Goal: Submit feedback/report problem

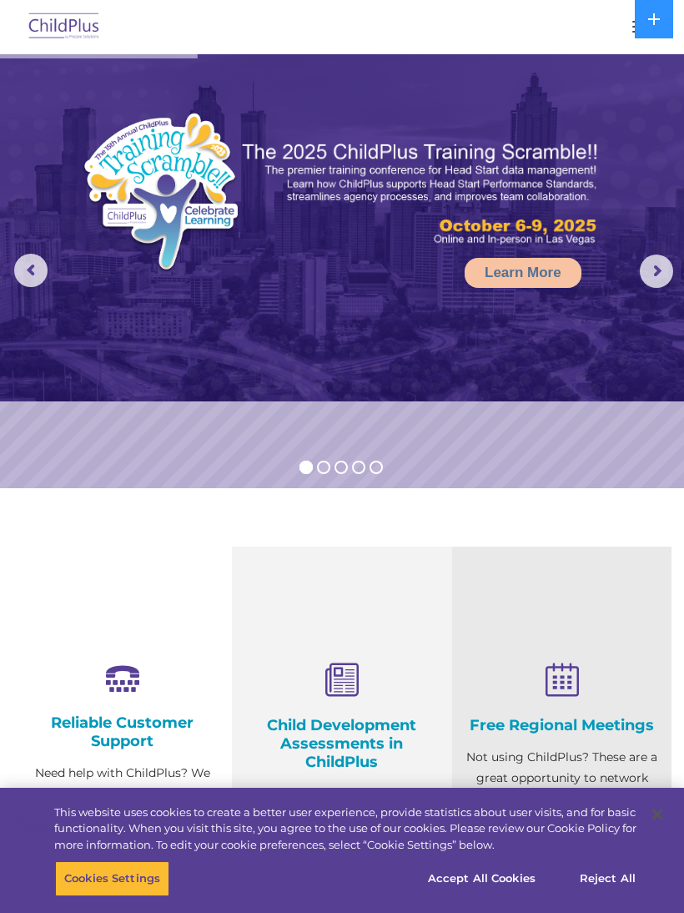
select select "MEDIUM"
click at [655, 23] on icon at bounding box center [654, 19] width 12 height 12
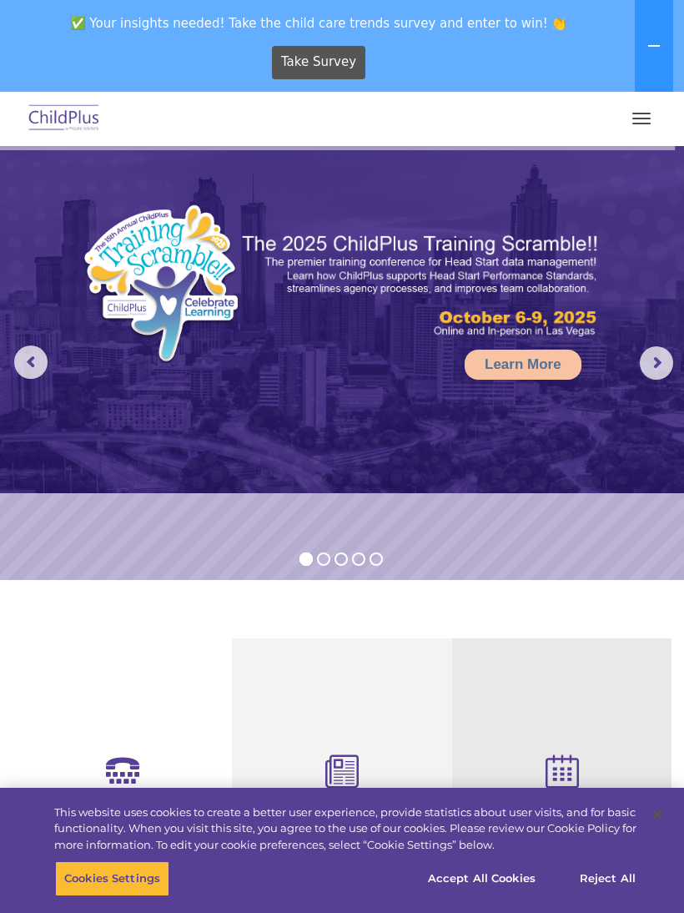
click at [636, 41] on button at bounding box center [654, 46] width 38 height 92
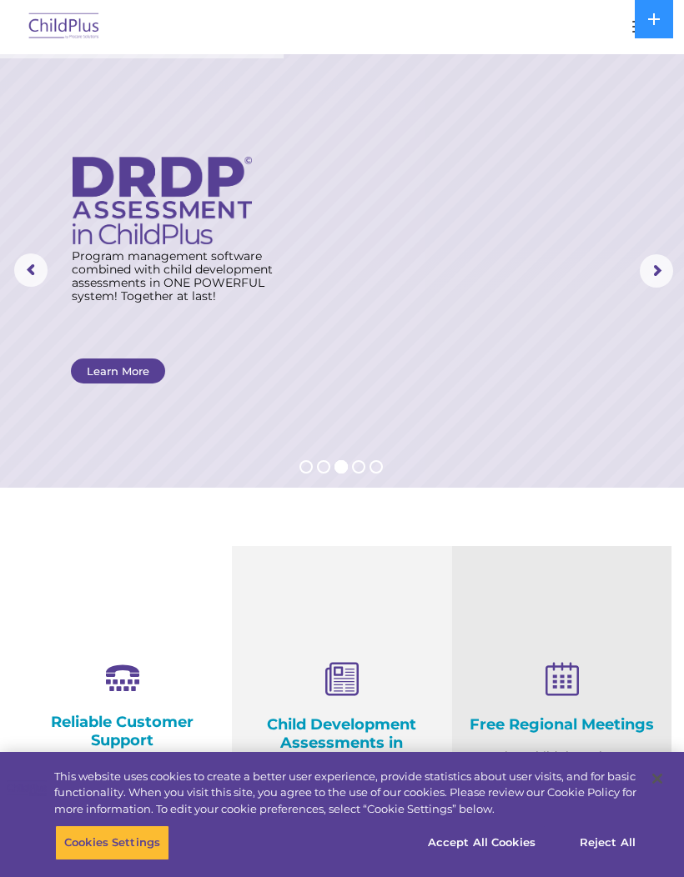
click at [68, 13] on img at bounding box center [64, 27] width 78 height 39
click at [63, 28] on img at bounding box center [64, 27] width 78 height 39
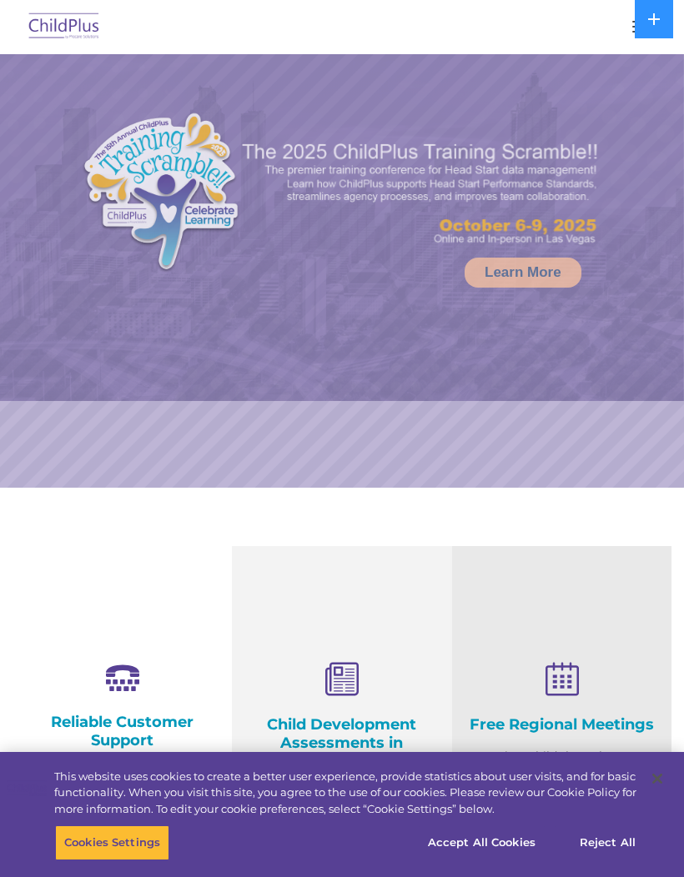
select select "MEDIUM"
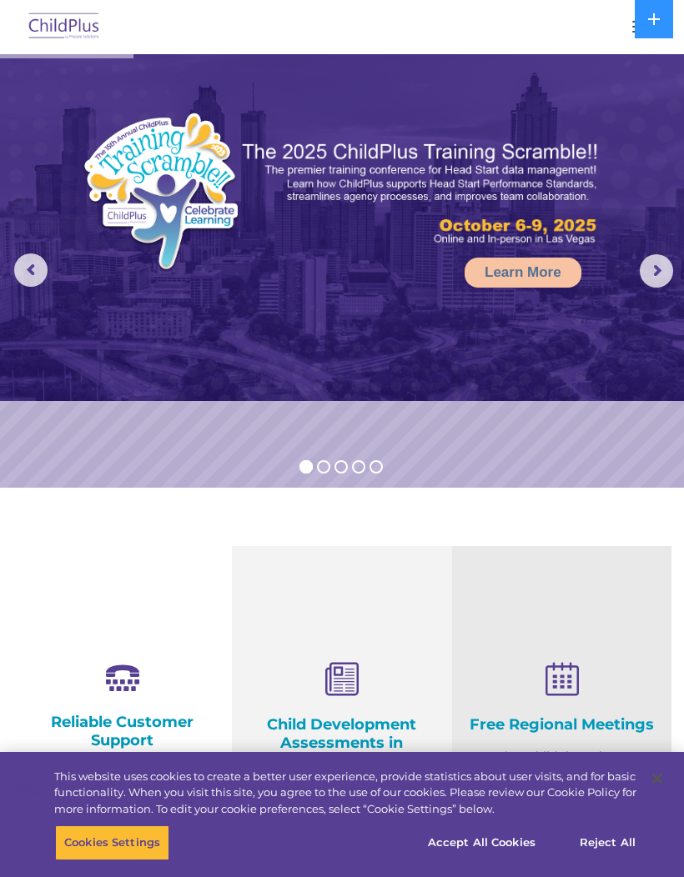
click at [66, 24] on img at bounding box center [64, 27] width 78 height 39
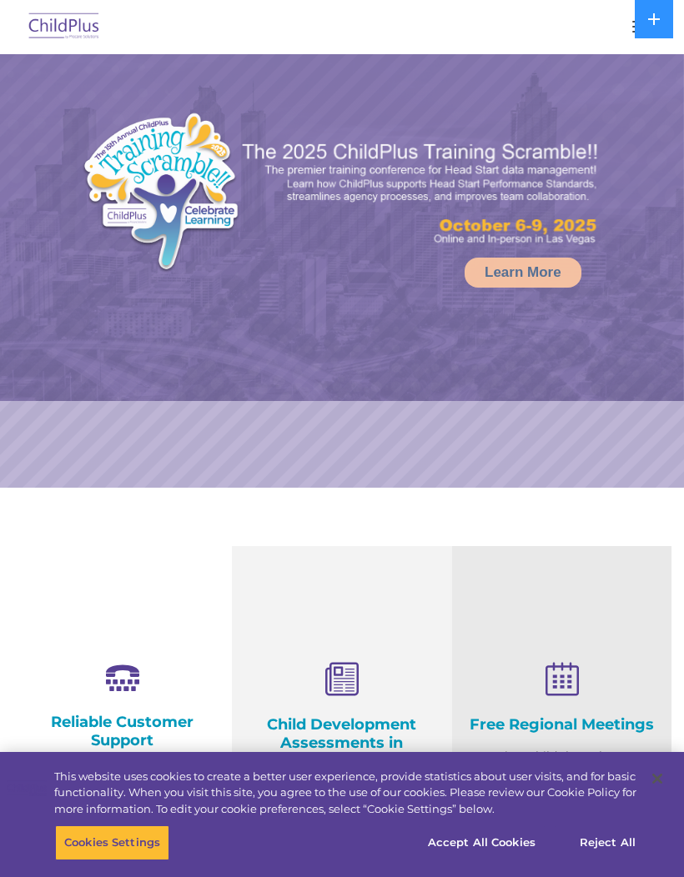
select select "MEDIUM"
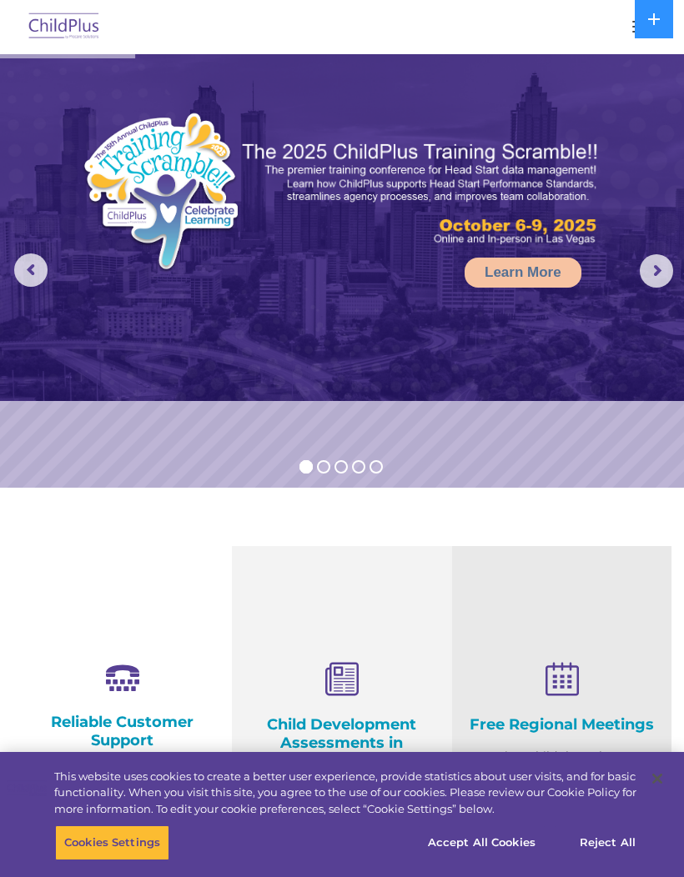
click at [51, 18] on img at bounding box center [64, 27] width 78 height 39
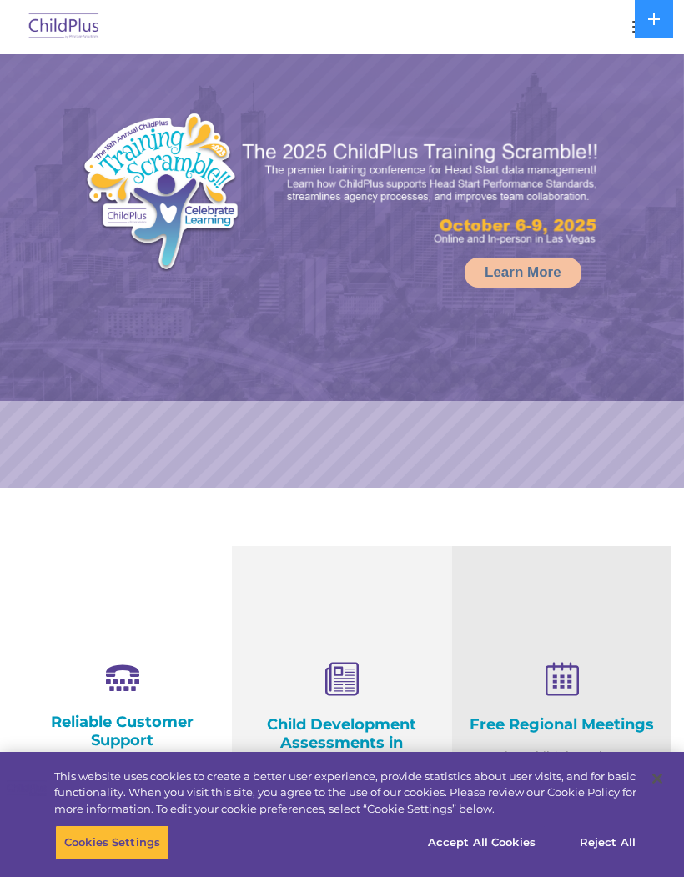
select select "MEDIUM"
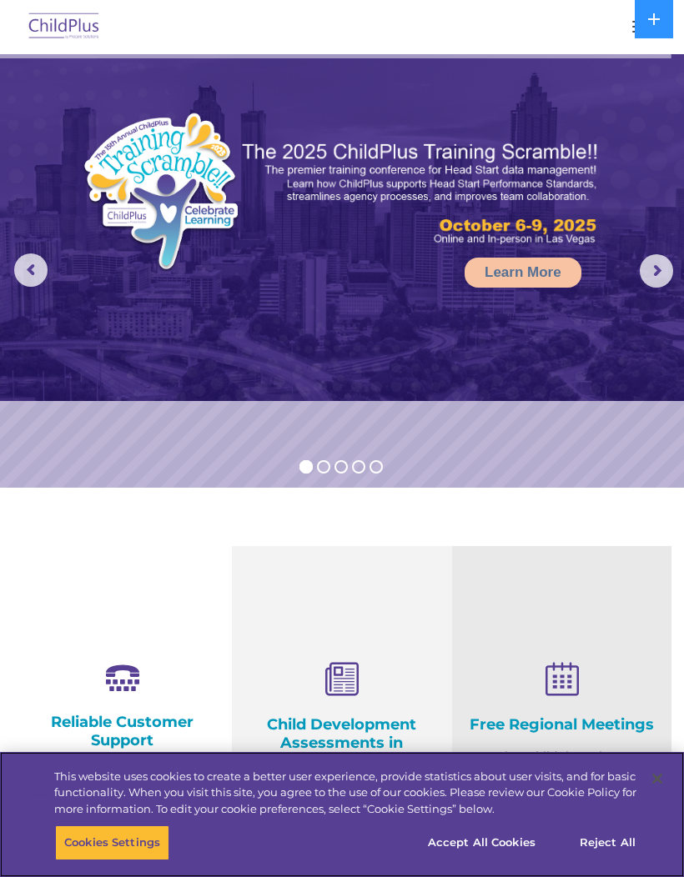
click at [625, 827] on button "Reject All" at bounding box center [608, 843] width 104 height 35
